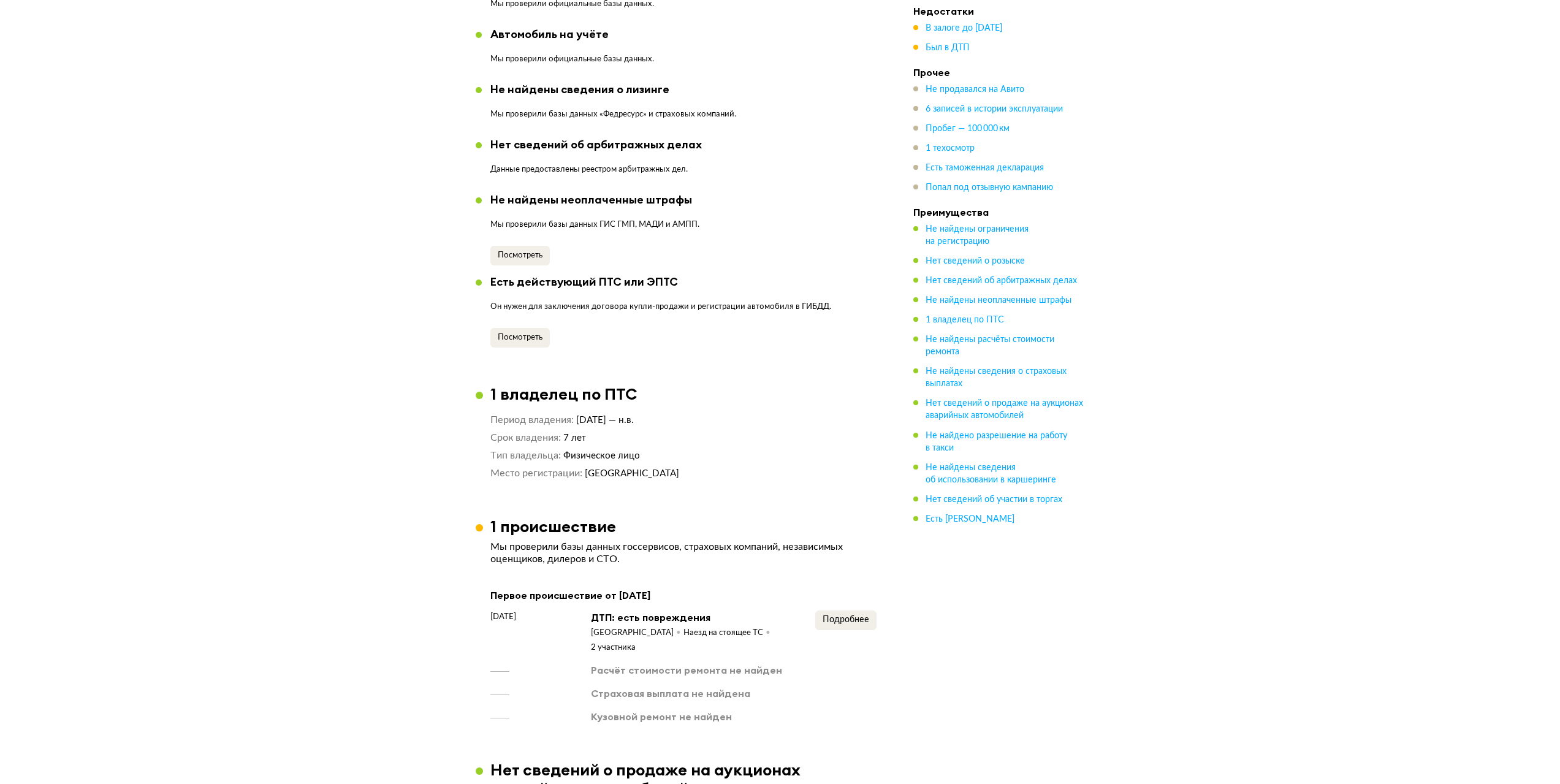
scroll to position [1164, 0]
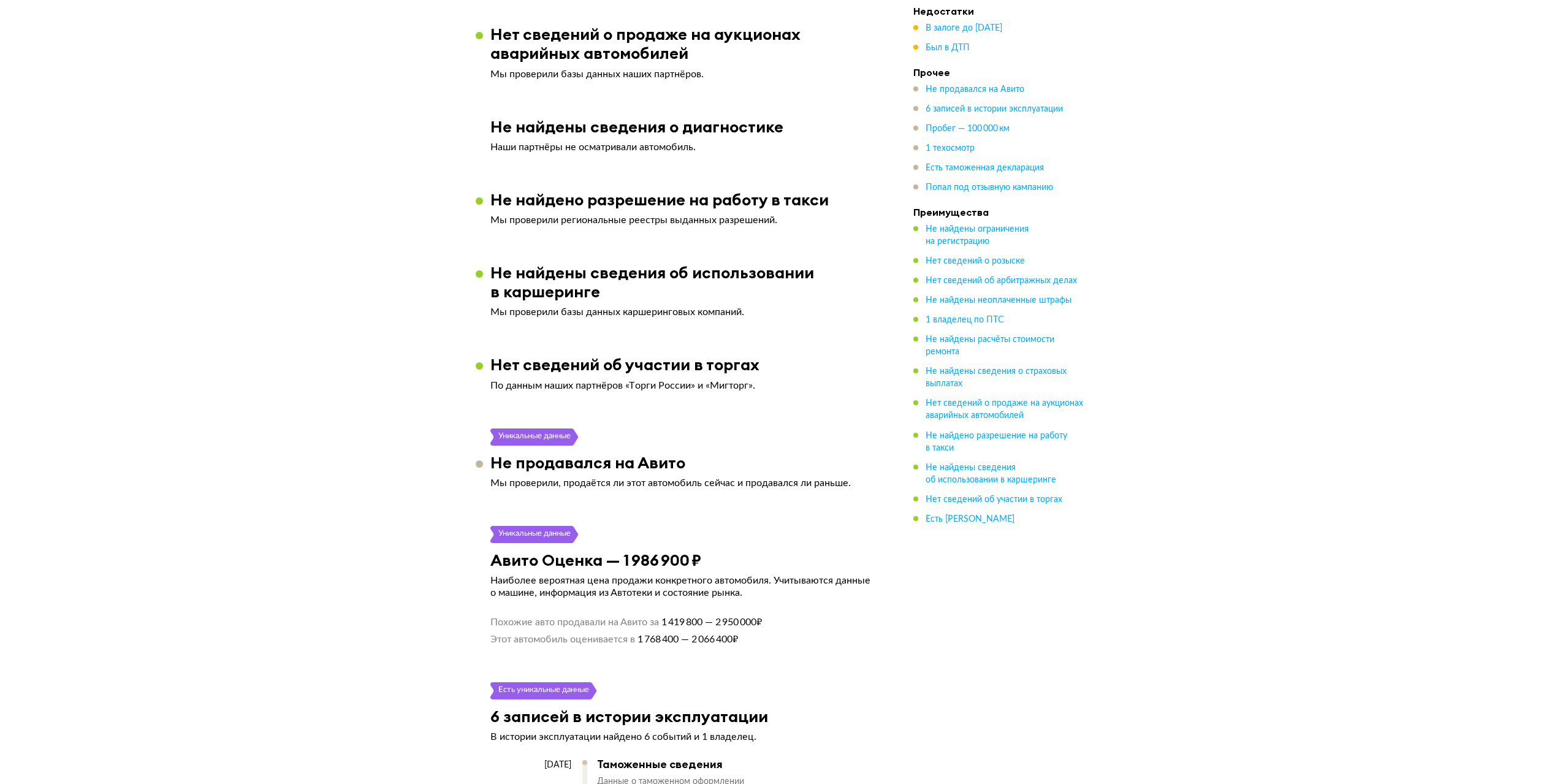
scroll to position [1287, 0]
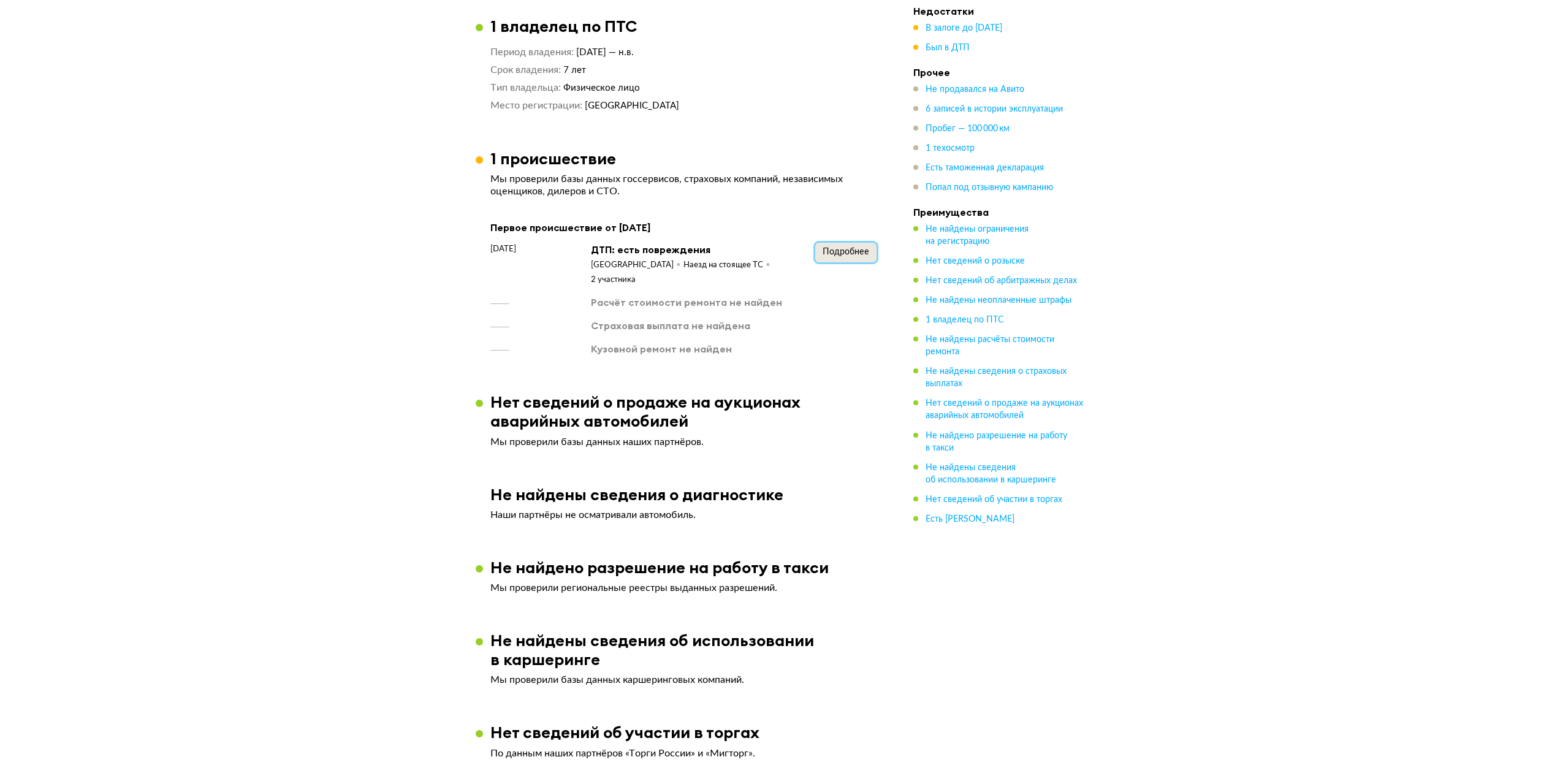
click at [854, 248] on span "Подробнее" at bounding box center [845, 252] width 46 height 9
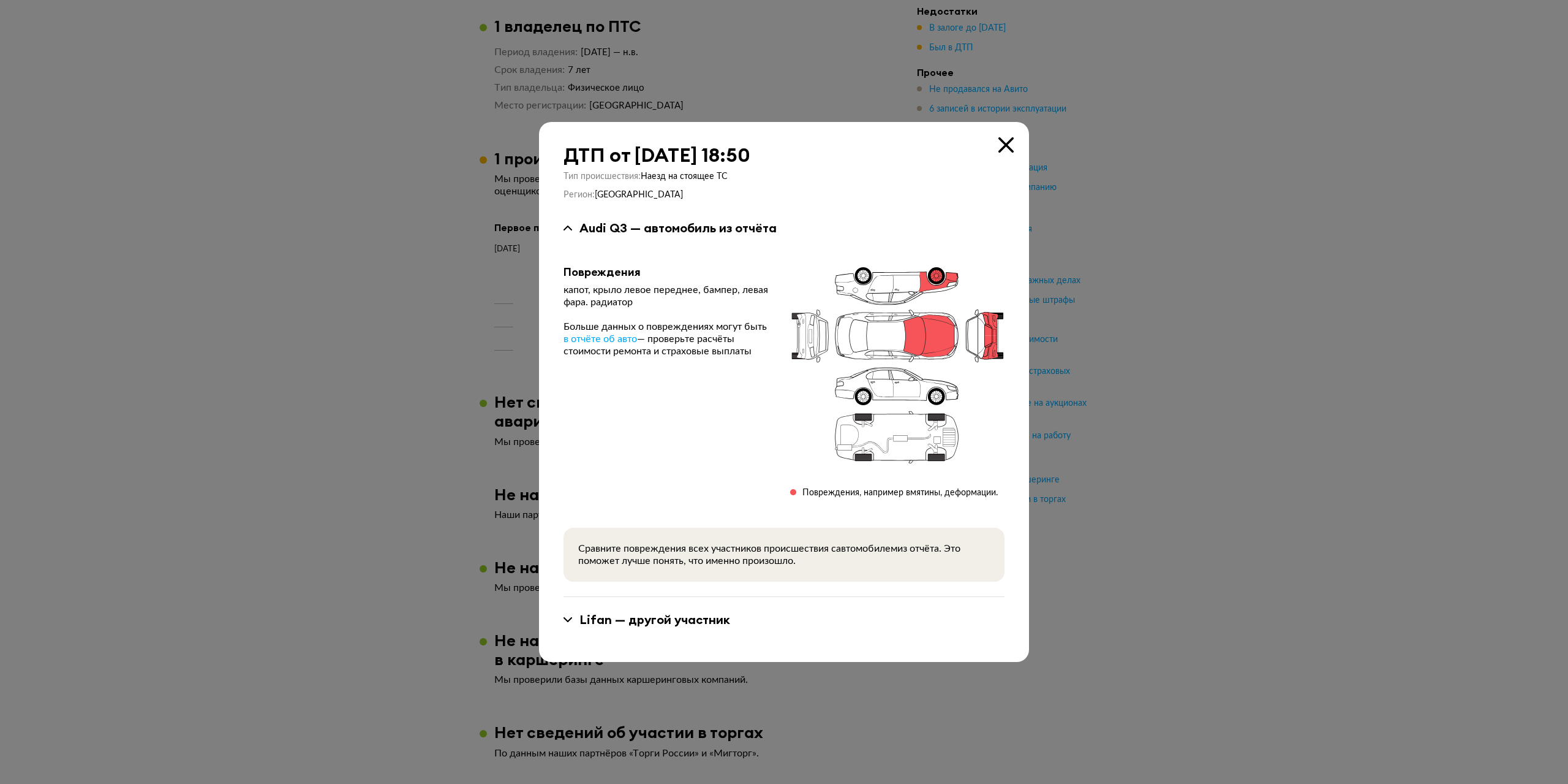
click at [1008, 145] on icon at bounding box center [1006, 145] width 15 height 15
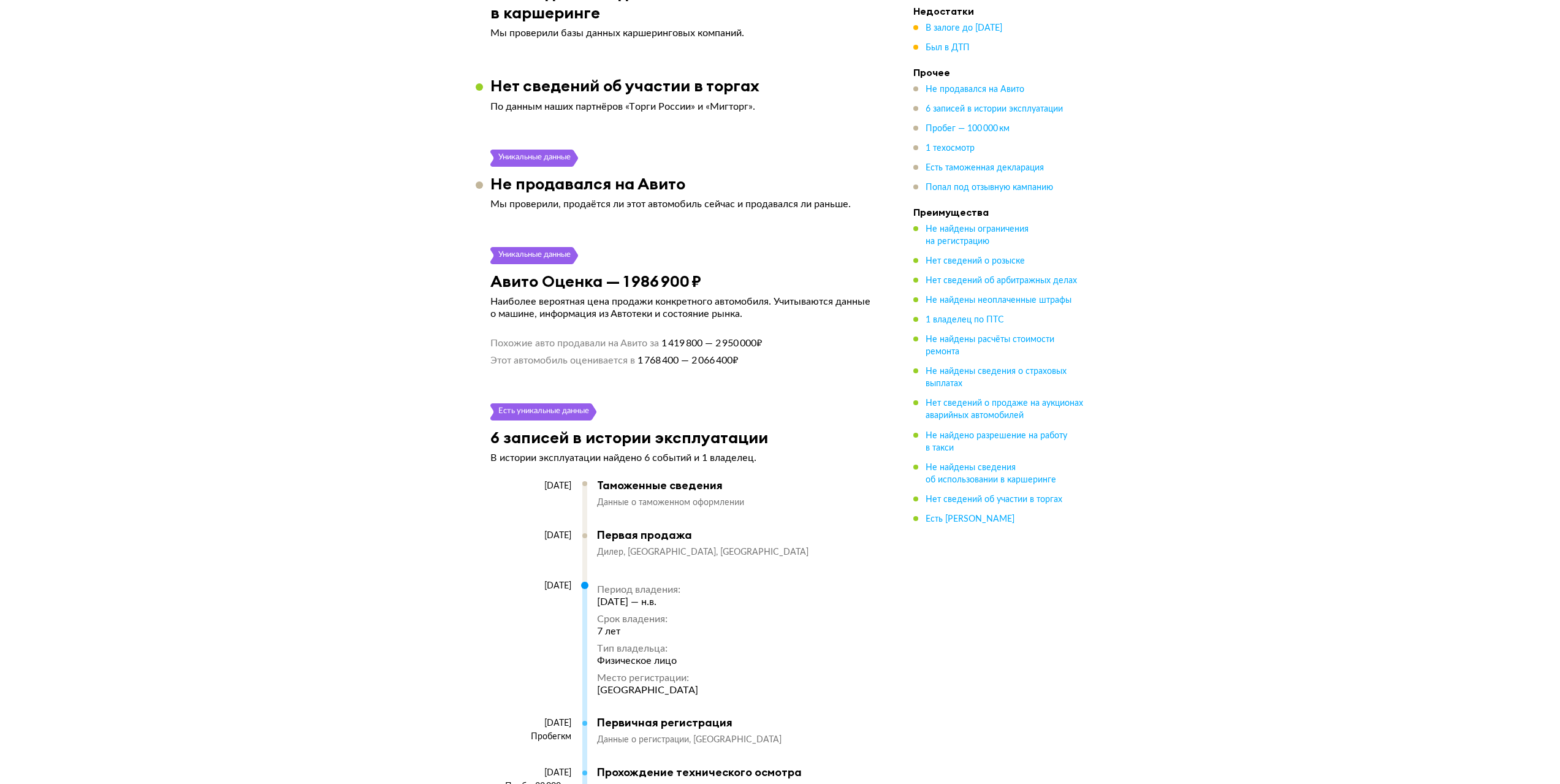
scroll to position [0, 0]
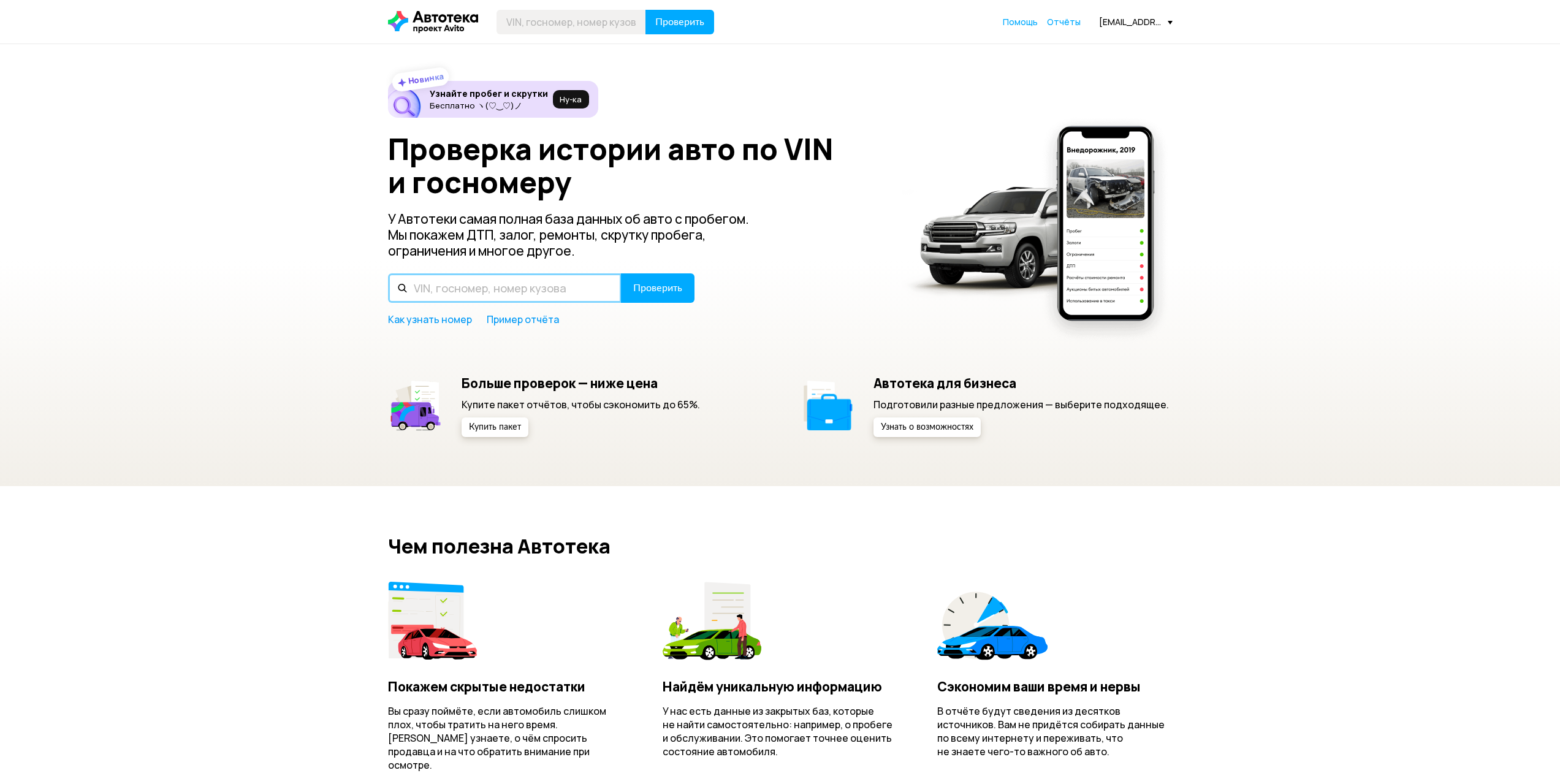
click at [469, 289] on input "text" at bounding box center [505, 288] width 234 height 29
paste input "Z9Z210410B0096376"
type input "Z9Z210410B0096376"
click at [659, 286] on span "Проверить" at bounding box center [657, 288] width 49 height 10
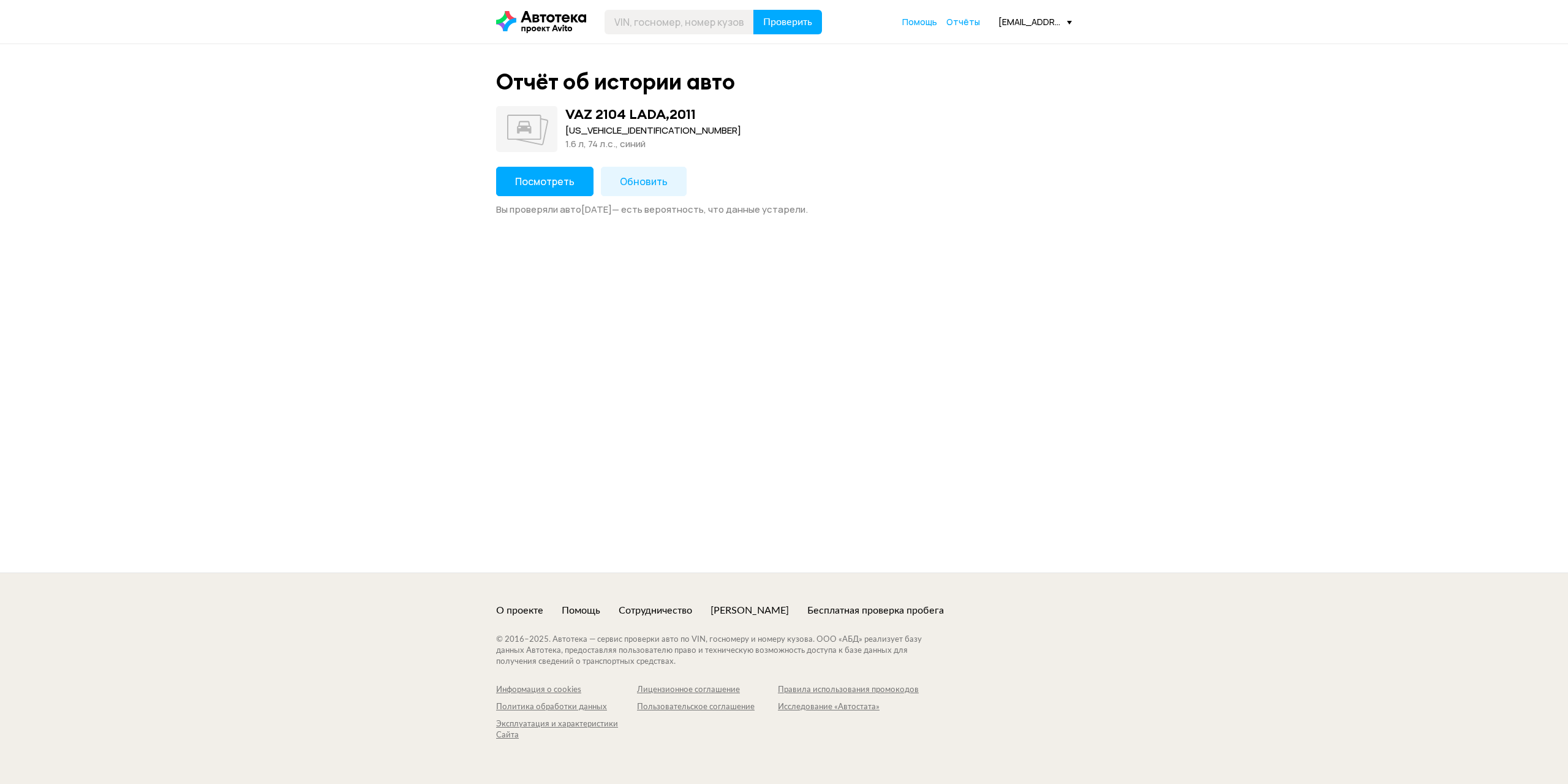
click at [529, 179] on span "Посмотреть" at bounding box center [545, 181] width 60 height 13
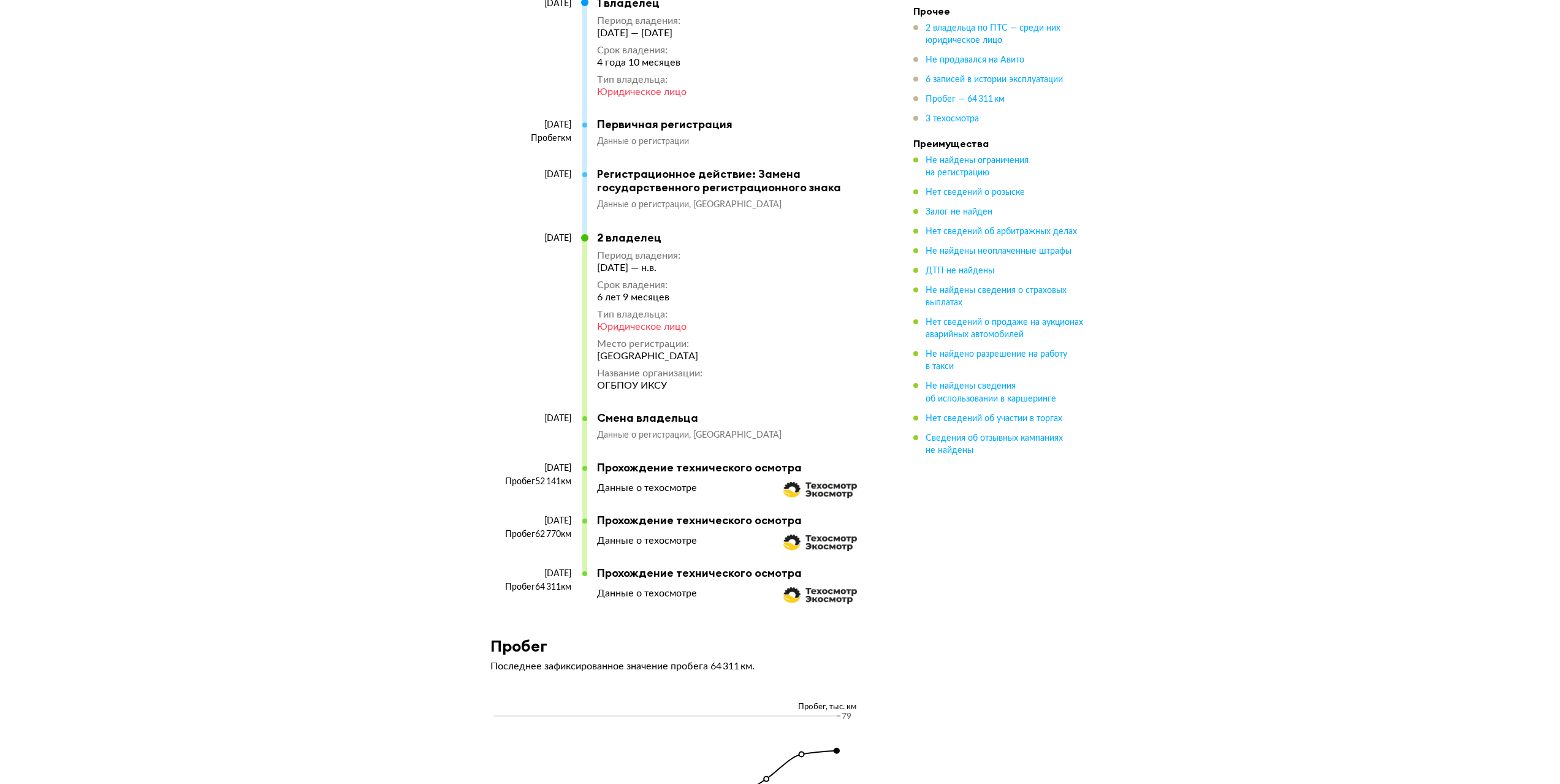
scroll to position [2512, 0]
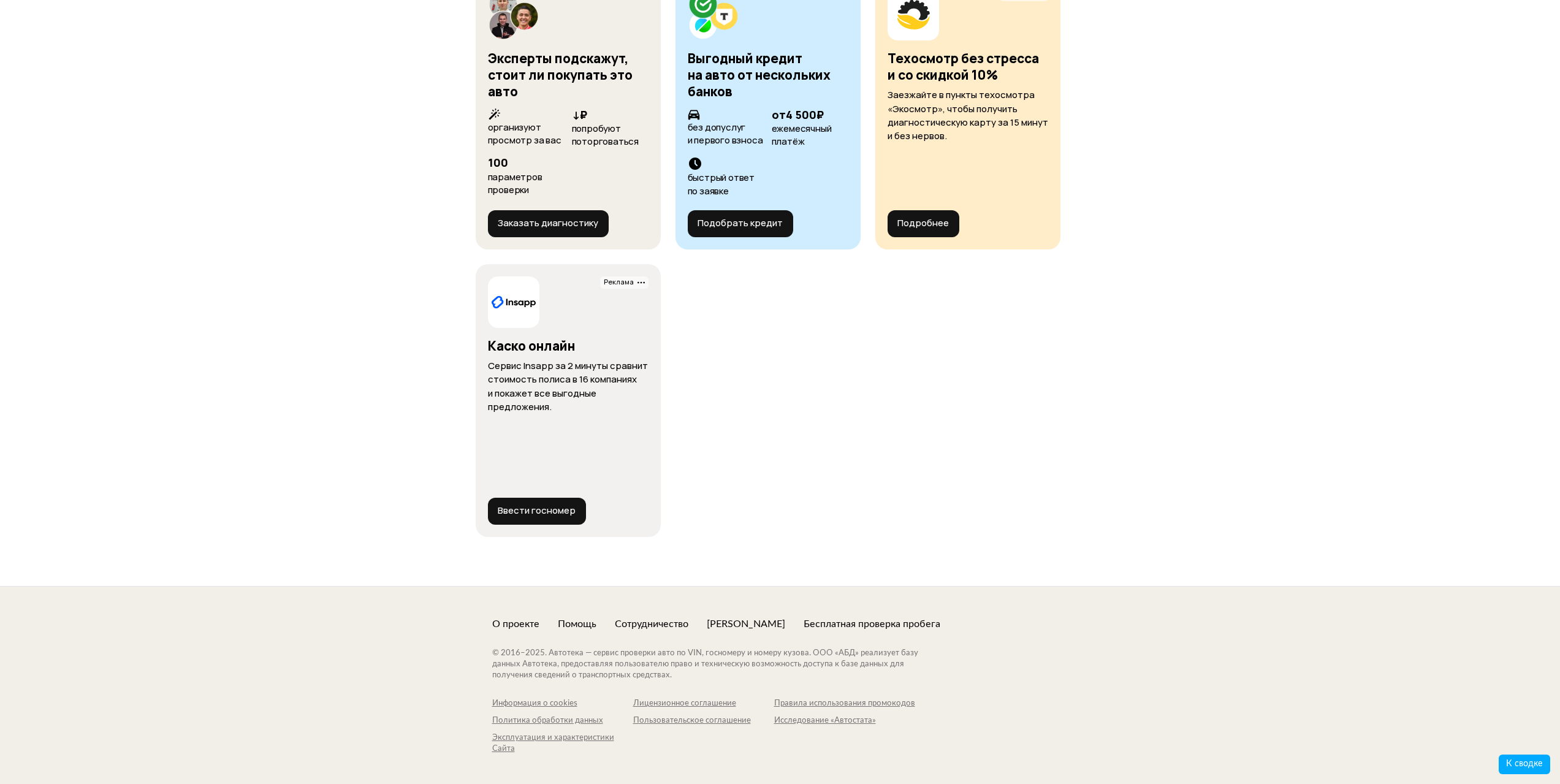
drag, startPoint x: 301, startPoint y: 408, endPoint x: 198, endPoint y: 117, distance: 308.7
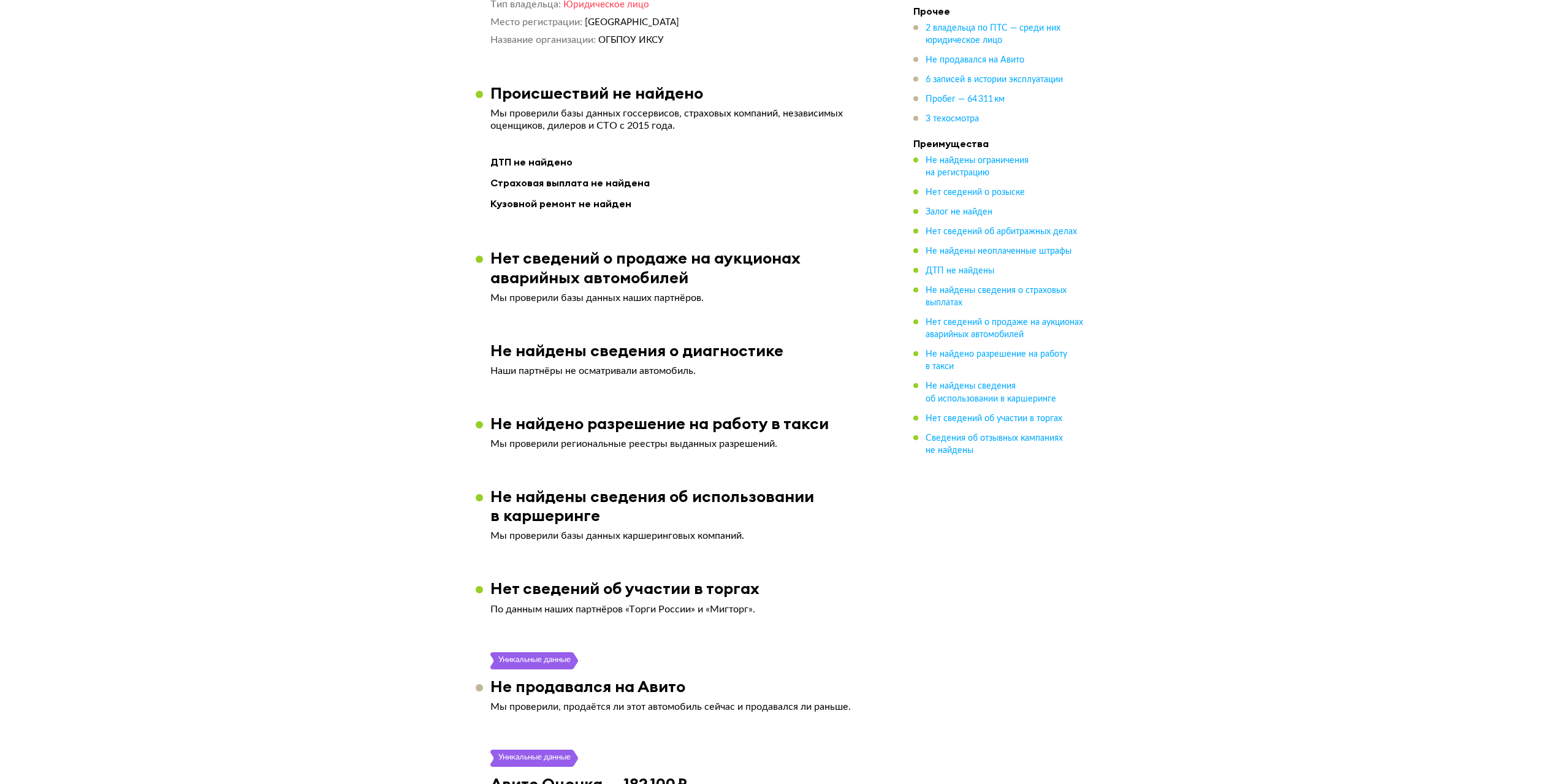
scroll to position [0, 0]
